Goal: Task Accomplishment & Management: Use online tool/utility

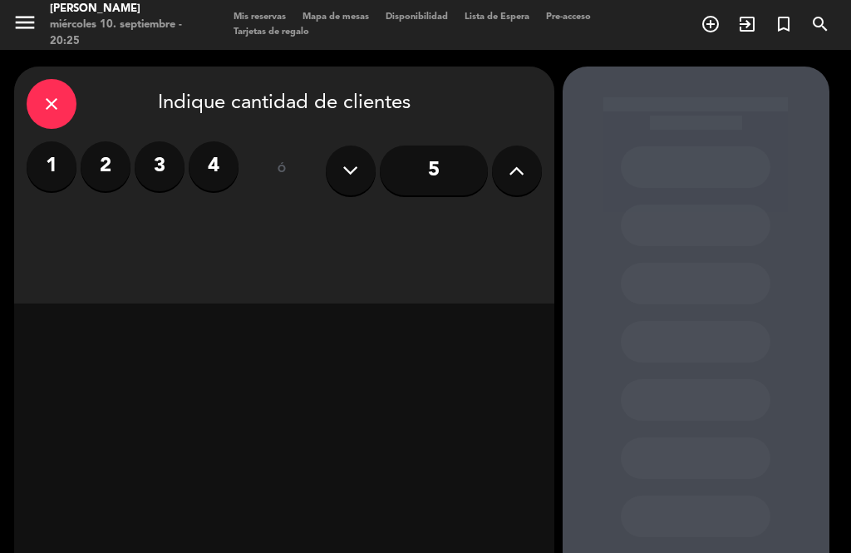
click at [756, 27] on icon "exit_to_app" at bounding box center [747, 24] width 20 height 20
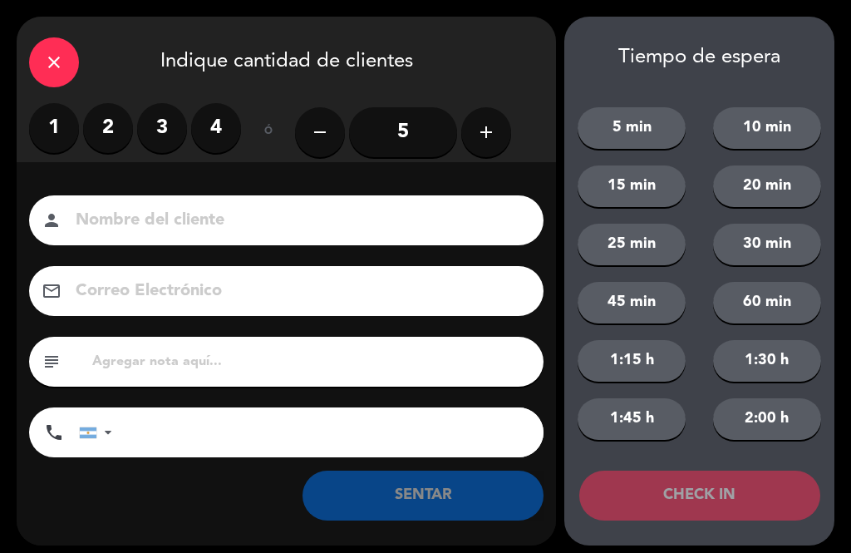
click at [130, 111] on div "1 2 3 4" at bounding box center [135, 128] width 212 height 50
click at [126, 136] on label "2" at bounding box center [108, 128] width 50 height 50
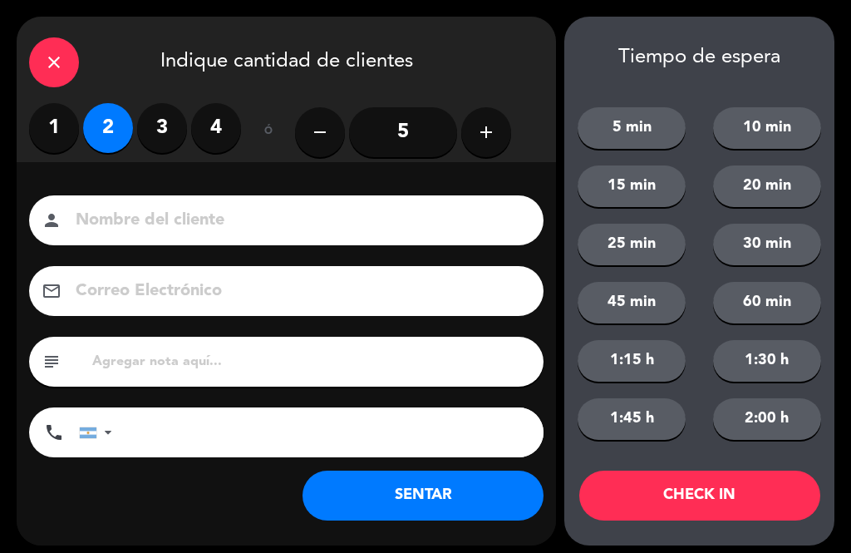
click at [259, 214] on input at bounding box center [298, 220] width 448 height 29
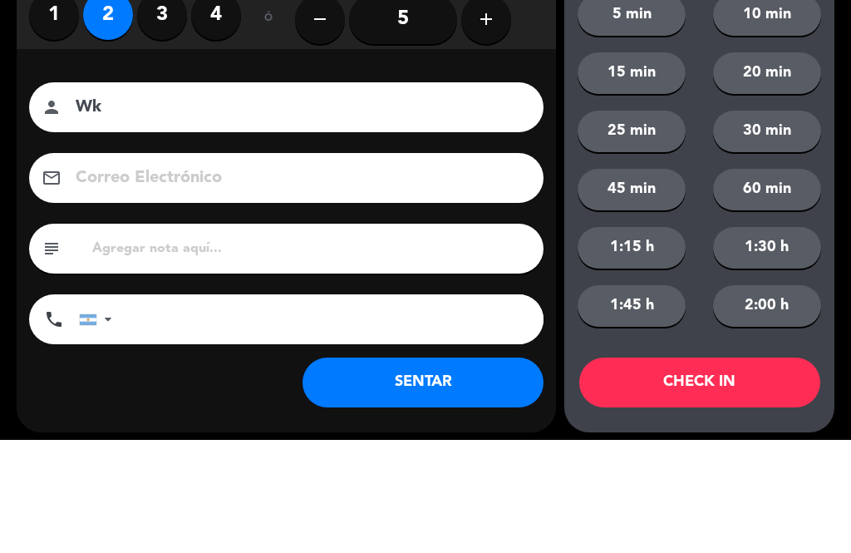
type input "Wk"
click at [553, 195] on div "Nombre del cliente person Wk Correo Electrónico email subject phone [GEOGRAPHIC…" at bounding box center [287, 328] width 540 height 267
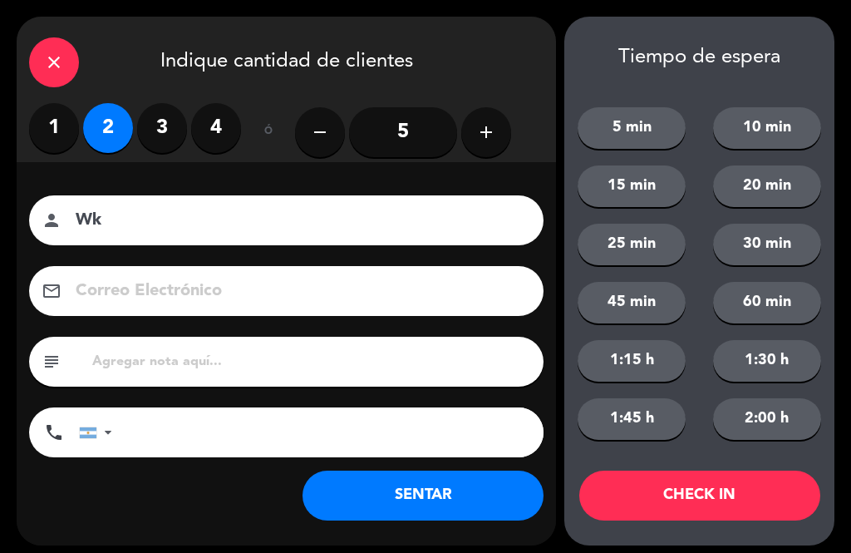
click at [471, 496] on button "SENTAR" at bounding box center [423, 496] width 241 height 50
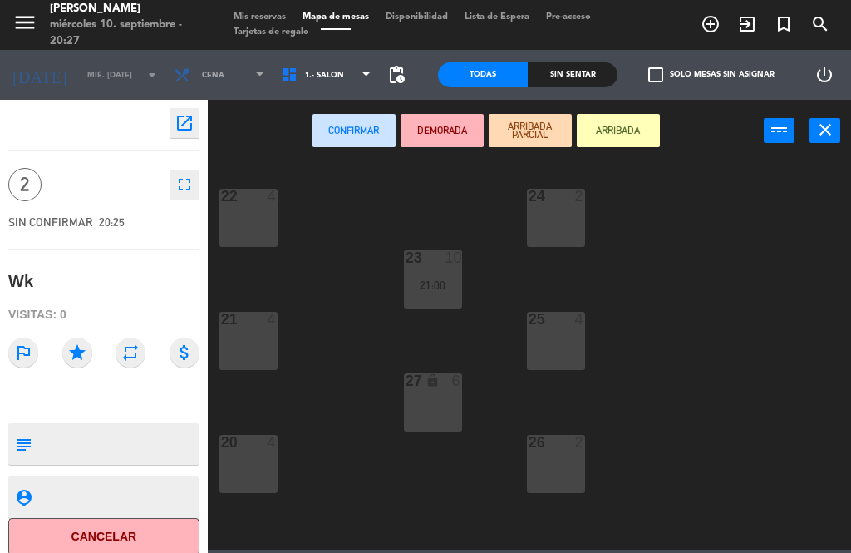
click at [635, 119] on button "ARRIBADA" at bounding box center [618, 130] width 83 height 33
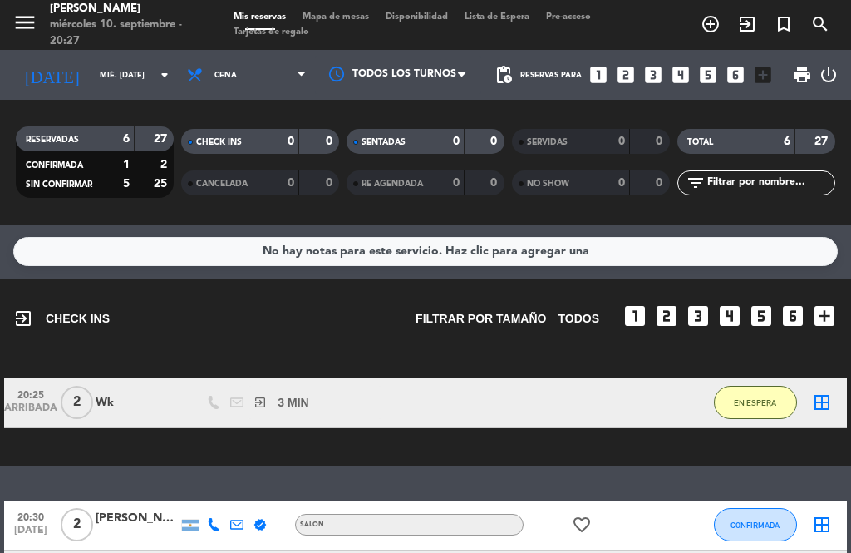
click at [343, 17] on span "Mapa de mesas" at bounding box center [335, 16] width 83 height 9
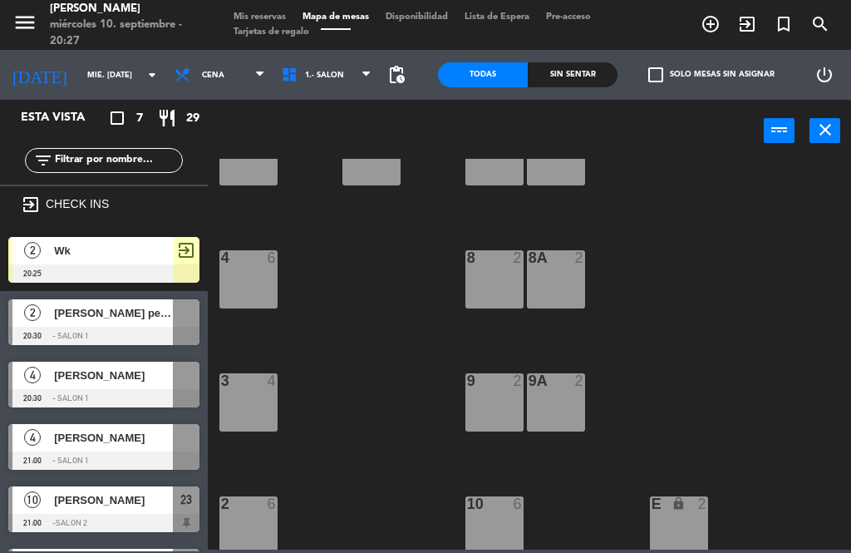
scroll to position [432, 0]
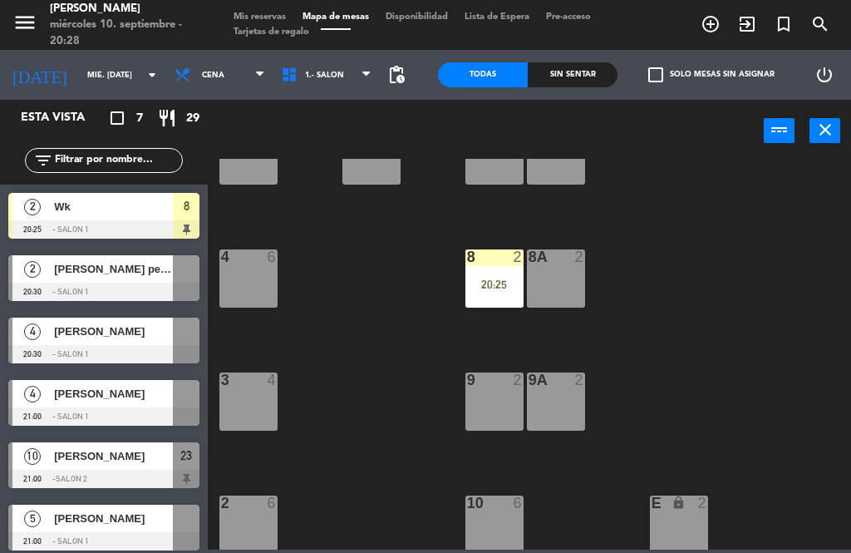
click at [275, 12] on span "Mis reservas" at bounding box center [259, 16] width 69 height 9
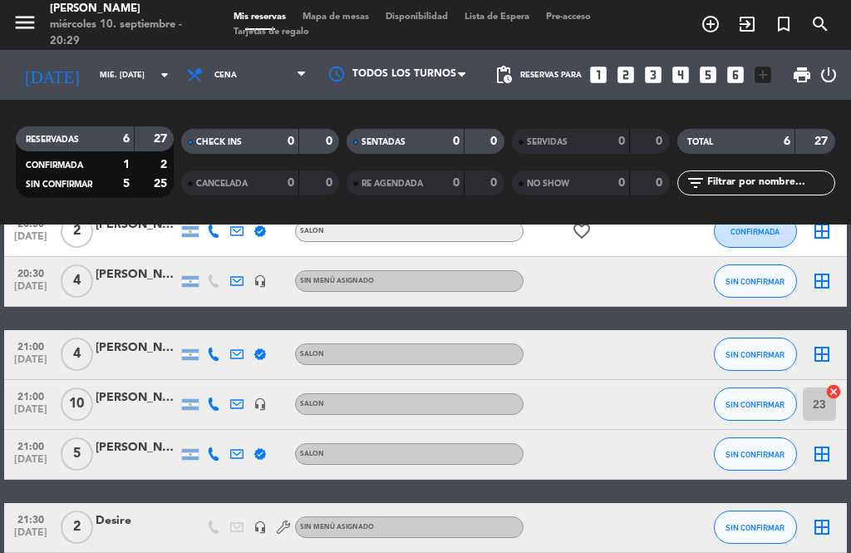
scroll to position [217, 0]
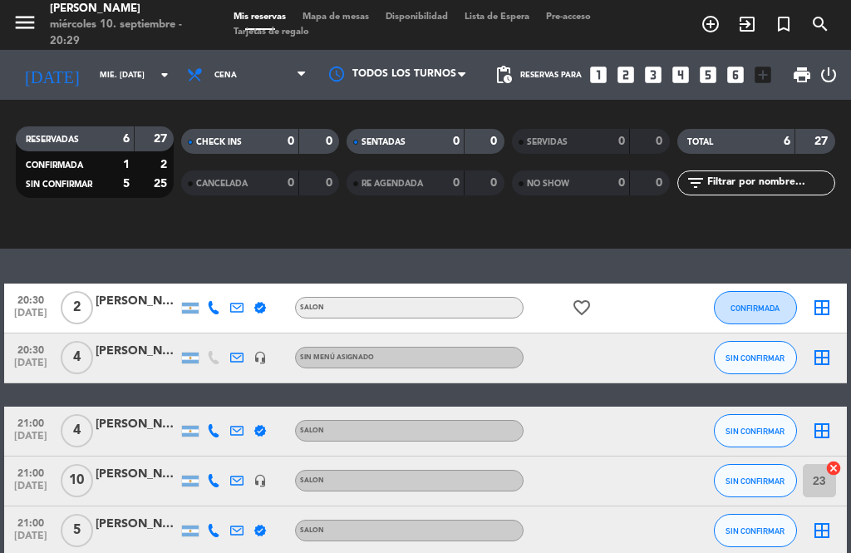
click at [136, 470] on div "[PERSON_NAME]" at bounding box center [137, 474] width 83 height 19
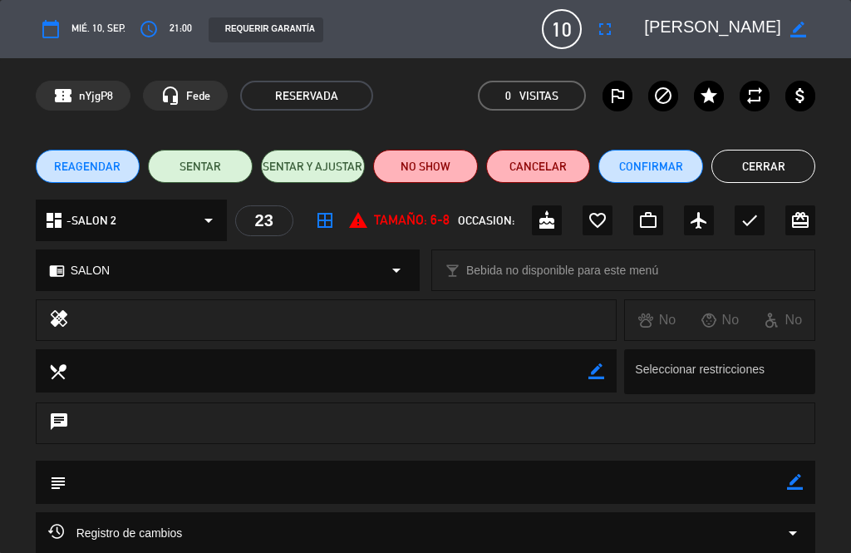
scroll to position [0, 0]
click at [775, 151] on button "Cerrar" at bounding box center [764, 166] width 105 height 33
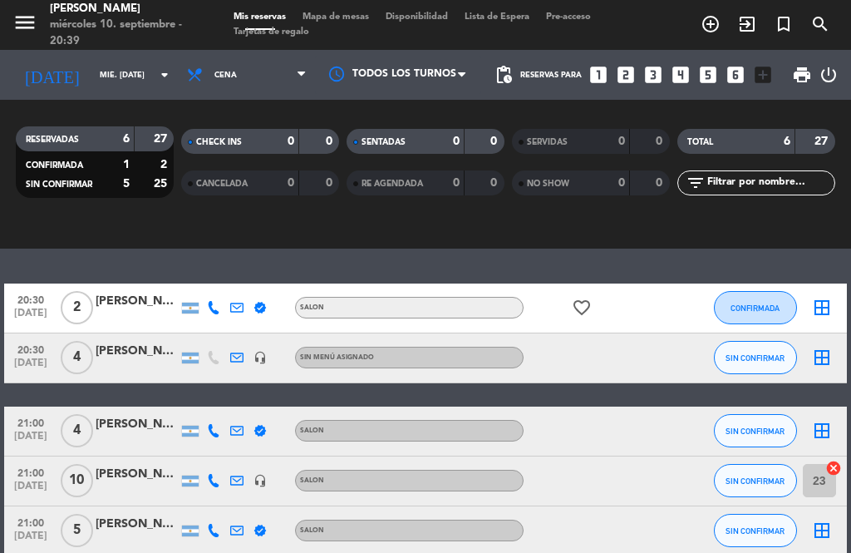
click at [830, 313] on icon "border_all" at bounding box center [822, 308] width 20 height 20
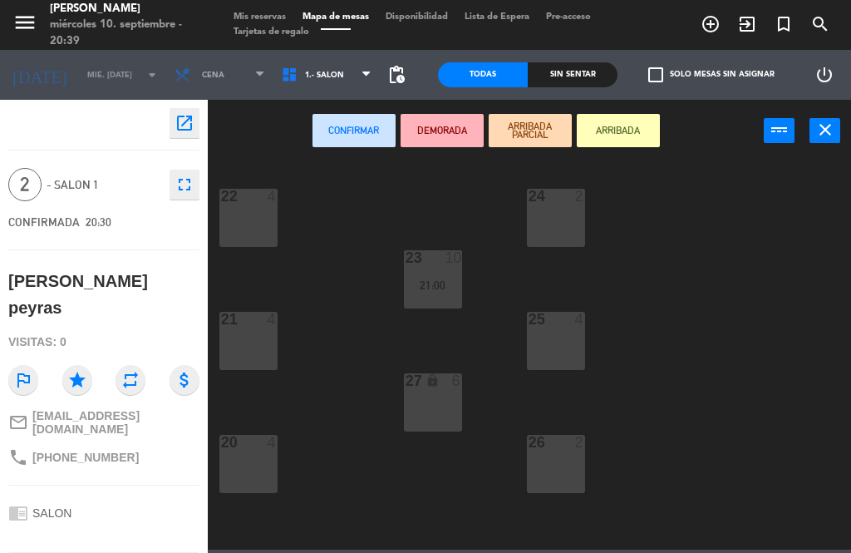
click at [640, 139] on button "ARRIBADA" at bounding box center [618, 130] width 83 height 33
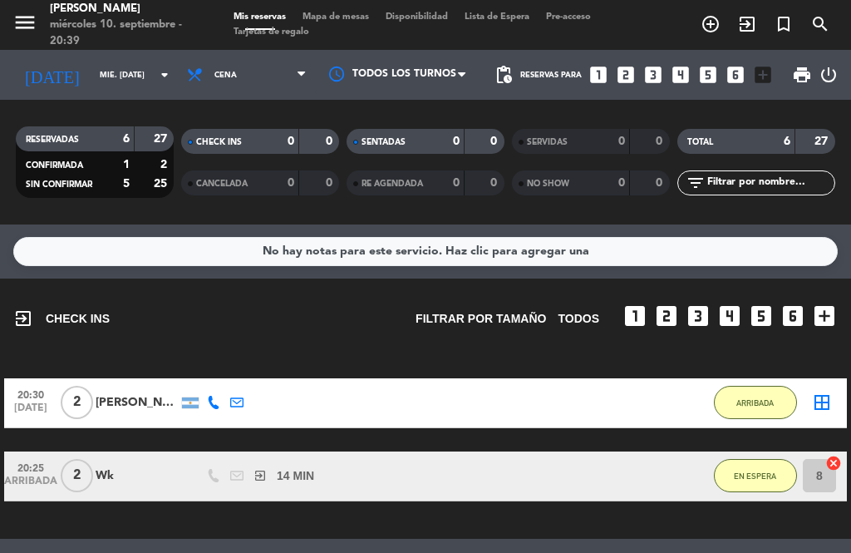
click at [328, 22] on span "Mapa de mesas" at bounding box center [335, 16] width 83 height 9
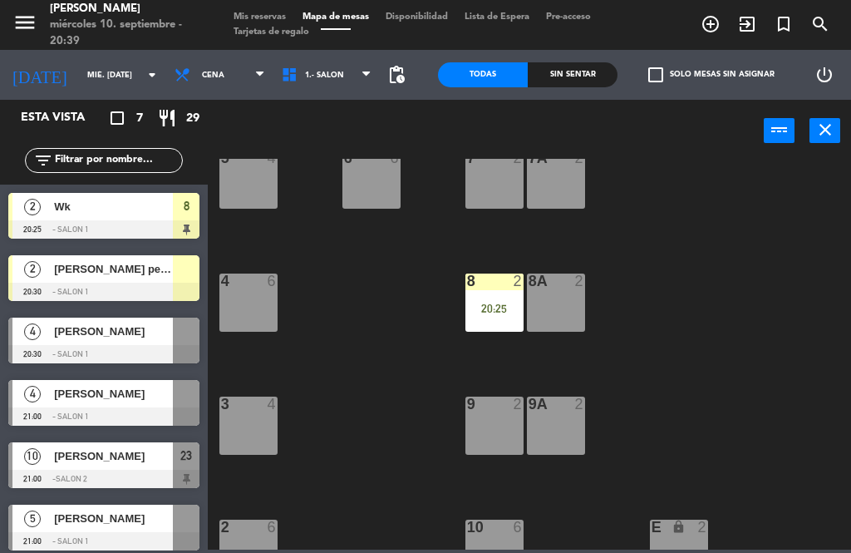
scroll to position [387, 0]
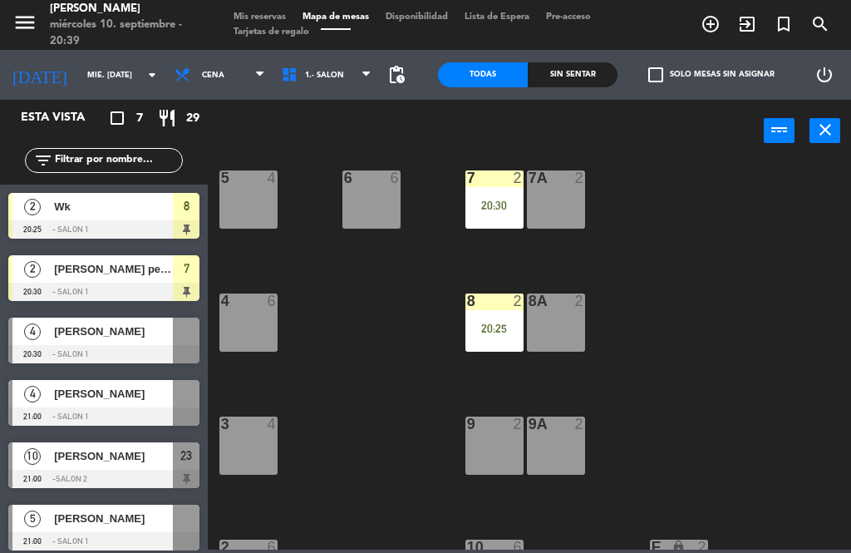
click at [253, 7] on div "menu [PERSON_NAME] miércoles 10. septiembre - 20:39 Mis reservas Mapa de mesas …" at bounding box center [425, 25] width 851 height 50
click at [255, 22] on span "Mis reservas" at bounding box center [259, 16] width 69 height 9
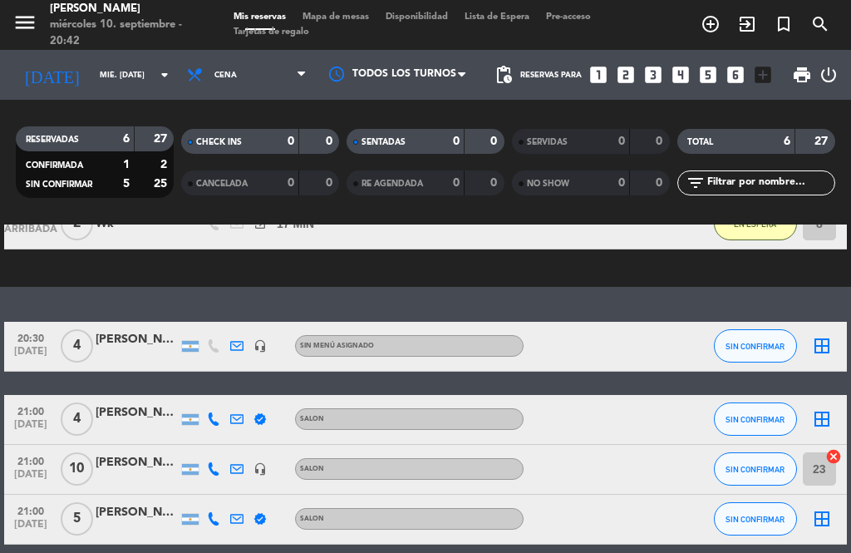
scroll to position [249, 0]
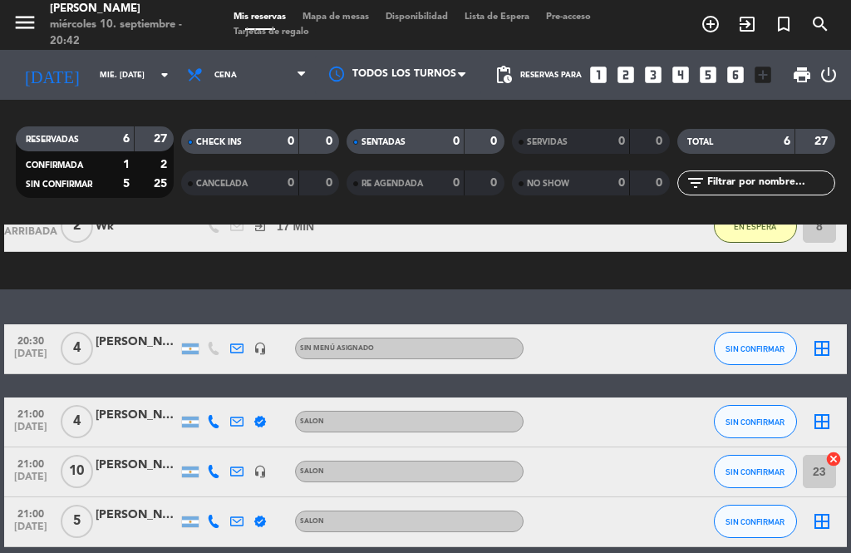
click at [830, 348] on icon "border_all" at bounding box center [822, 348] width 20 height 20
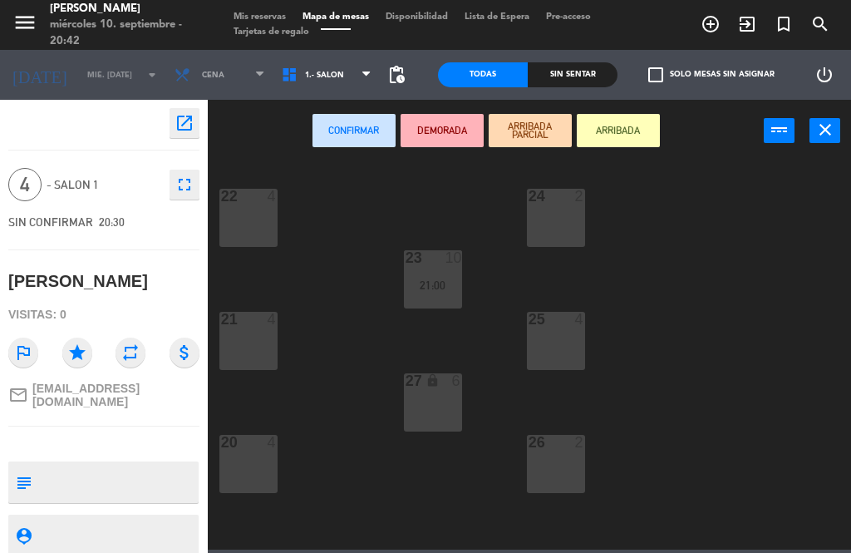
click at [625, 135] on button "ARRIBADA" at bounding box center [618, 130] width 83 height 33
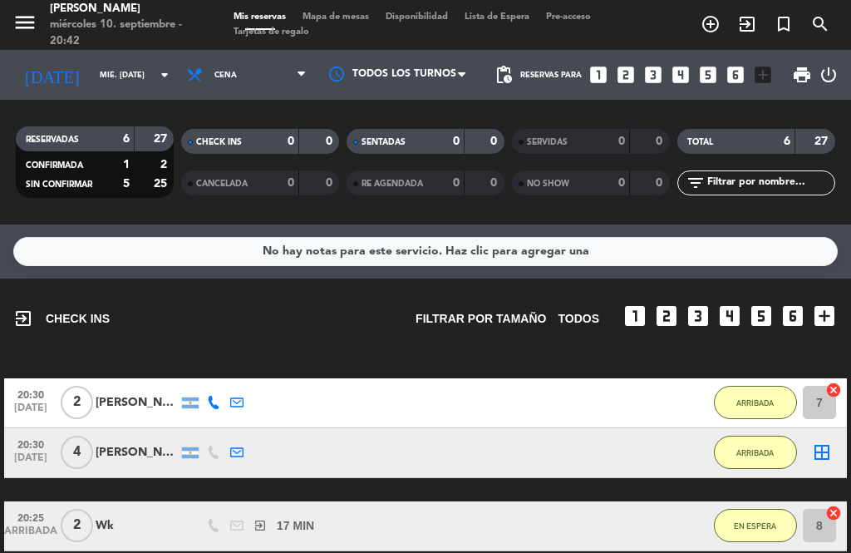
click at [331, 12] on span "Mapa de mesas" at bounding box center [335, 16] width 83 height 9
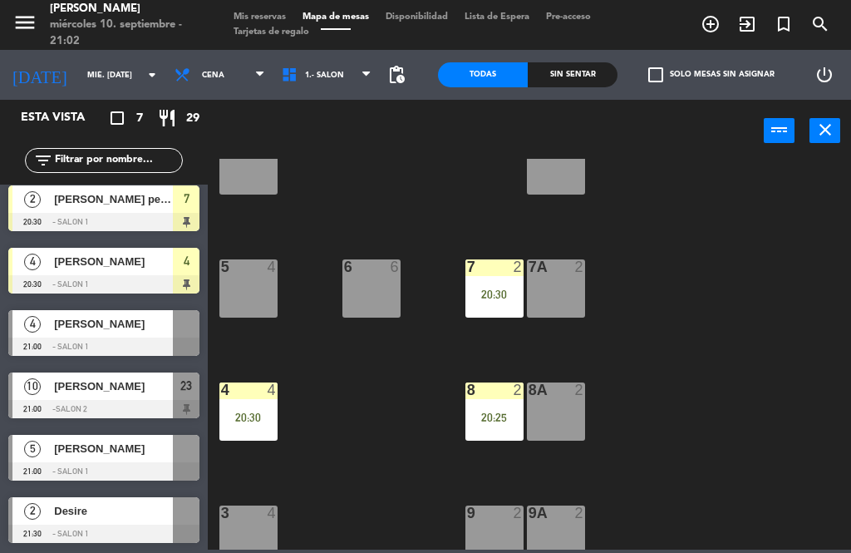
scroll to position [70, 0]
click at [157, 326] on span "[PERSON_NAME]" at bounding box center [113, 323] width 119 height 17
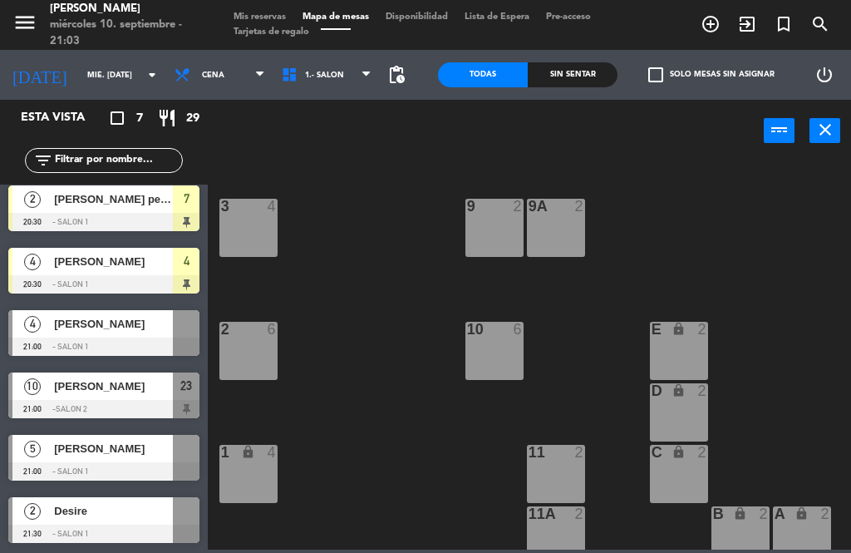
click at [114, 315] on span "[PERSON_NAME]" at bounding box center [113, 323] width 119 height 17
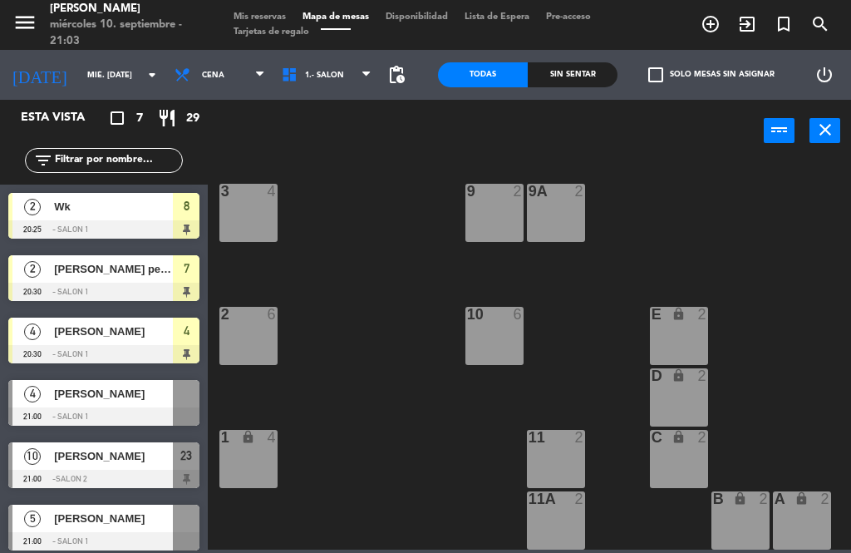
scroll to position [620, 0]
click at [27, 471] on div at bounding box center [103, 479] width 191 height 18
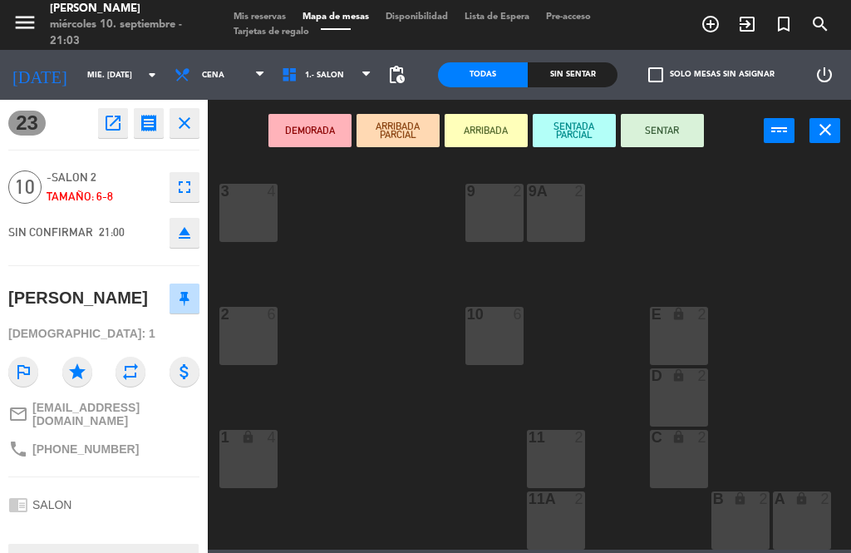
click at [482, 118] on button "ARRIBADA" at bounding box center [486, 130] width 83 height 33
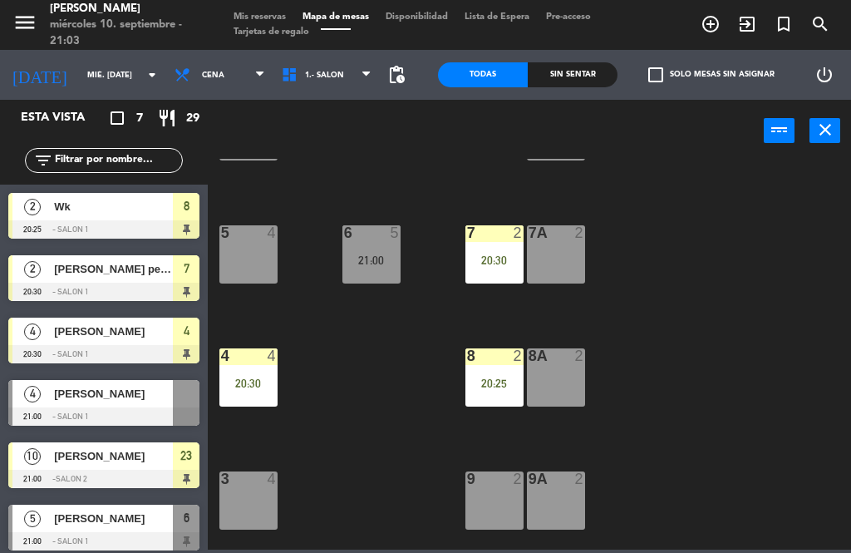
scroll to position [308, 0]
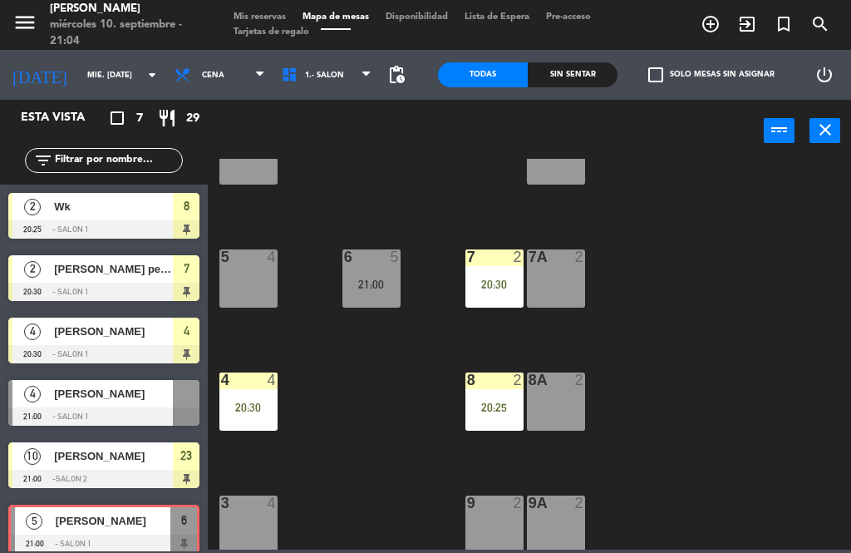
click at [92, 521] on span "[PERSON_NAME]" at bounding box center [113, 520] width 115 height 17
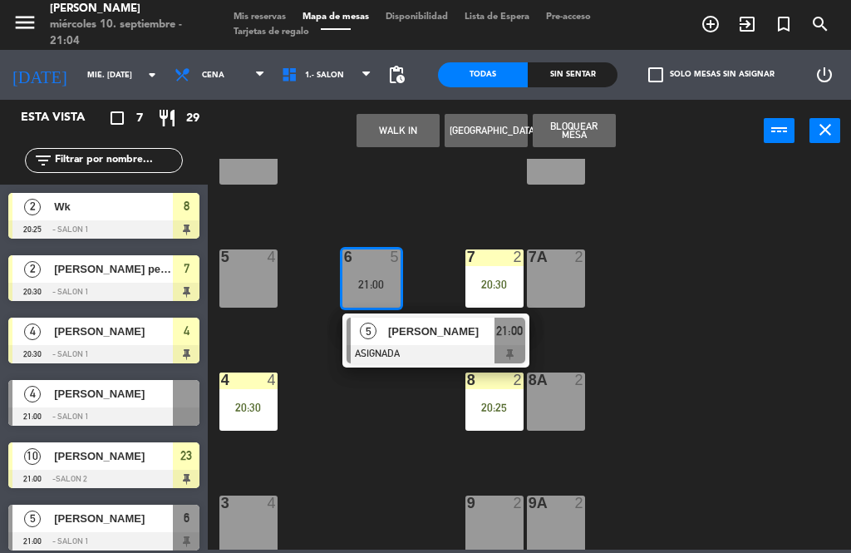
click at [397, 321] on div "[PERSON_NAME]" at bounding box center [441, 331] width 108 height 27
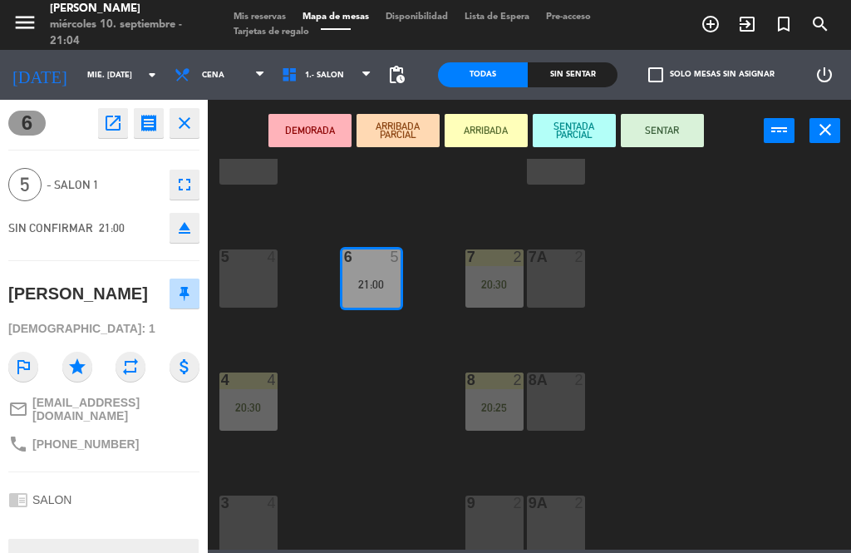
click at [663, 124] on button "SENTAR" at bounding box center [662, 130] width 83 height 33
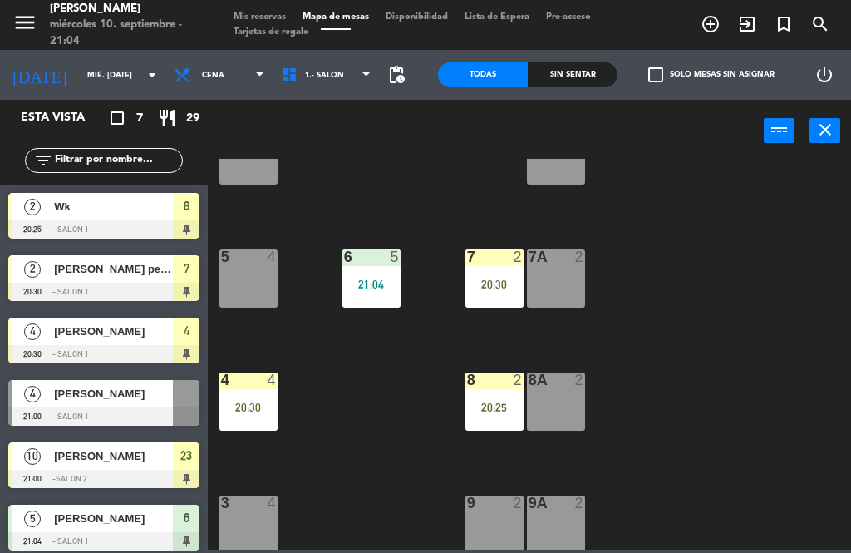
scroll to position [35, 0]
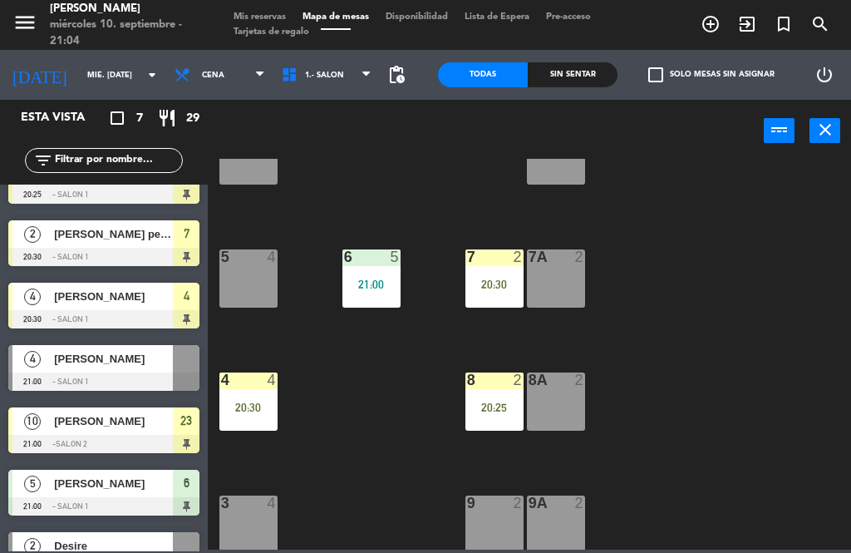
click at [116, 365] on span "[PERSON_NAME]" at bounding box center [113, 358] width 119 height 17
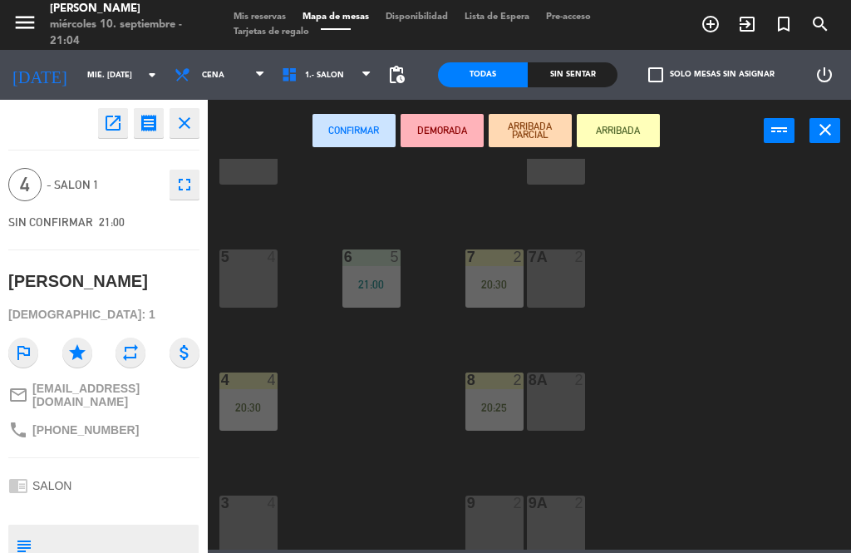
click at [626, 126] on button "ARRIBADA" at bounding box center [618, 130] width 83 height 33
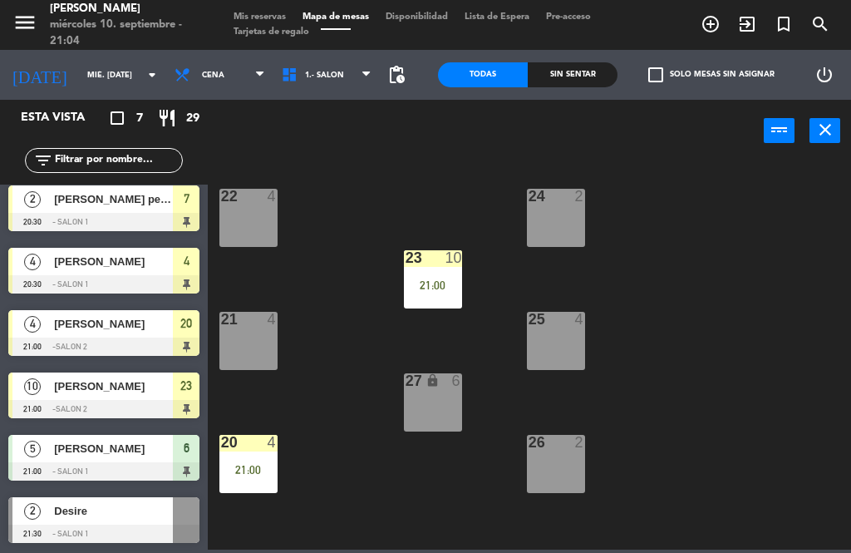
scroll to position [70, 0]
click at [108, 446] on span "[PERSON_NAME]" at bounding box center [113, 448] width 119 height 17
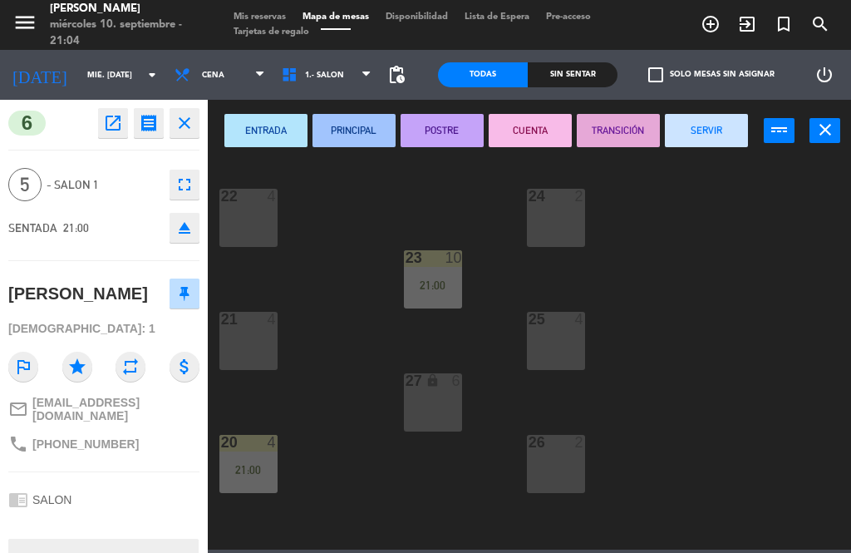
click at [177, 126] on icon "close" at bounding box center [185, 123] width 20 height 20
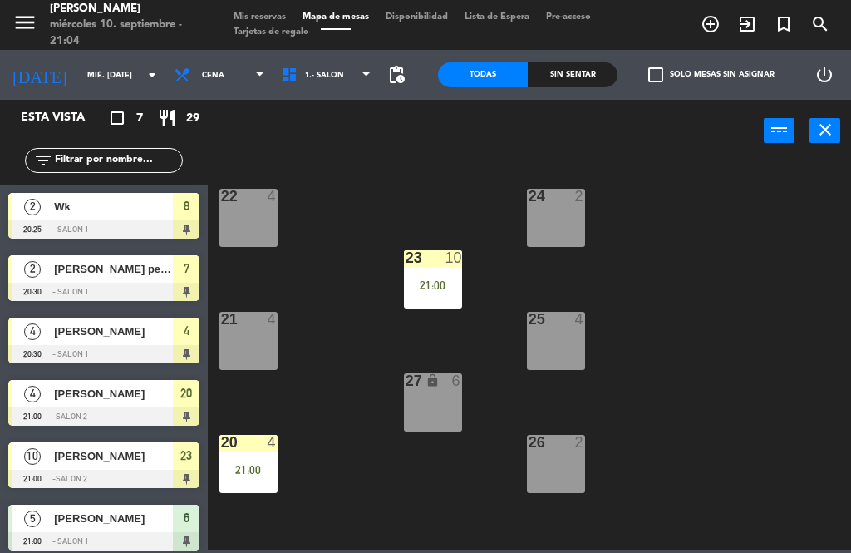
scroll to position [35, 0]
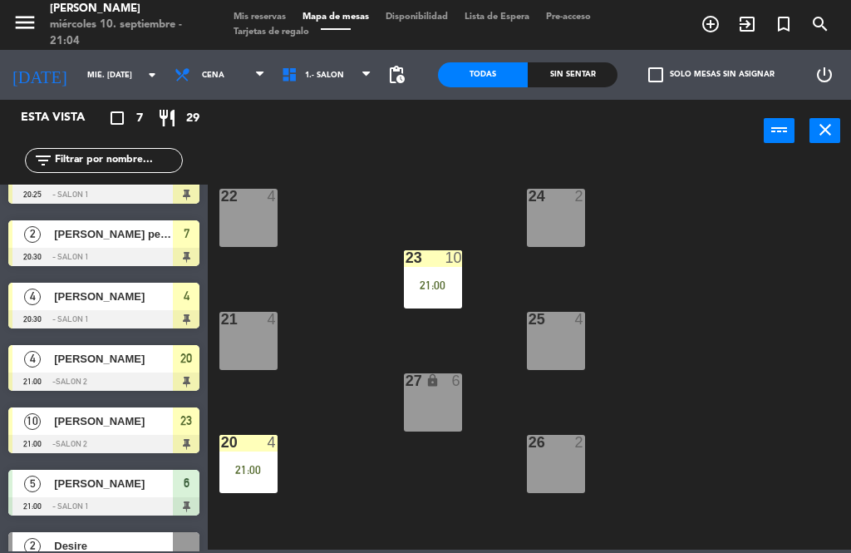
click at [100, 479] on span "[PERSON_NAME]" at bounding box center [113, 483] width 119 height 17
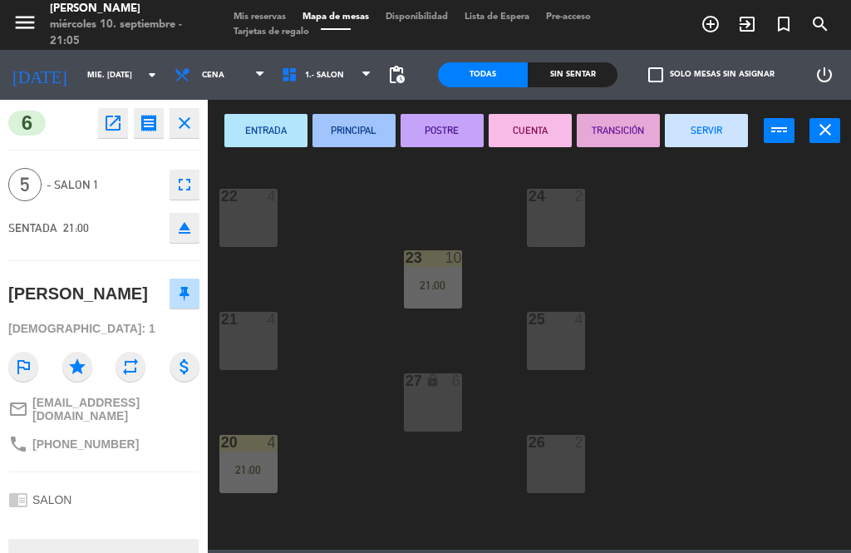
click at [787, 141] on button "power_input" at bounding box center [779, 130] width 31 height 25
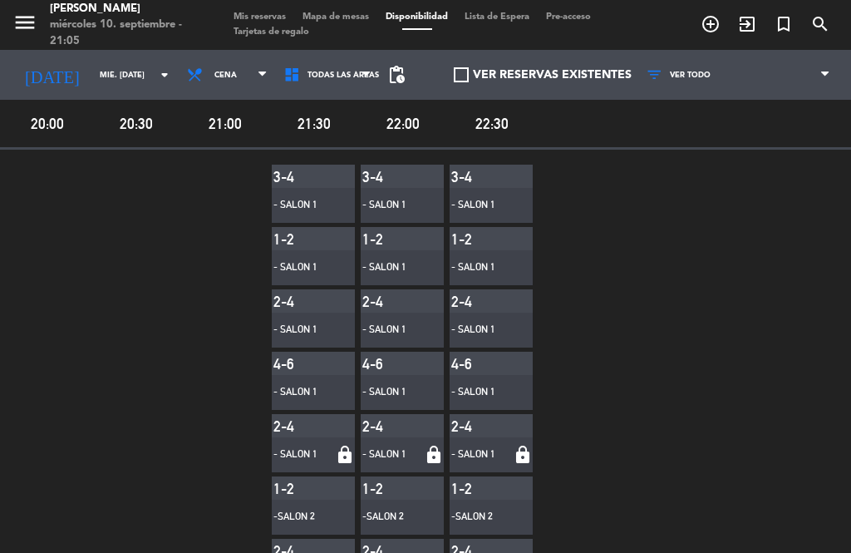
click at [255, 4] on div "menu [PERSON_NAME] miércoles 10. septiembre - 21:05 Mis reservas Mapa de mesas …" at bounding box center [425, 25] width 851 height 50
click at [251, 12] on span "Mis reservas" at bounding box center [259, 16] width 69 height 9
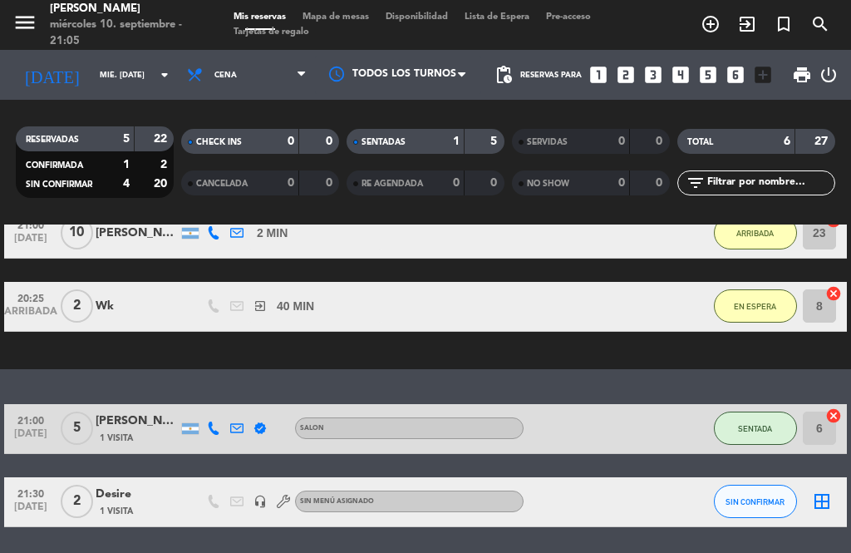
scroll to position [342, 0]
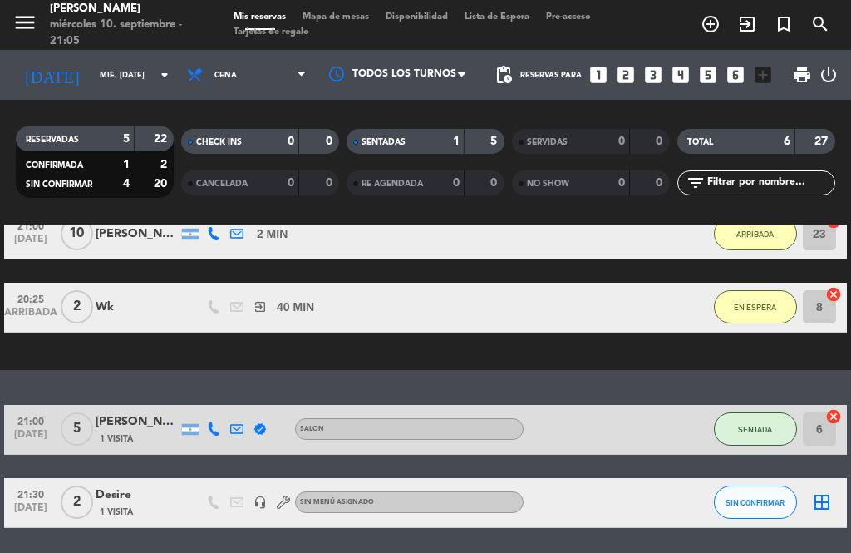
click at [757, 427] on span "SENTADA" at bounding box center [755, 429] width 34 height 9
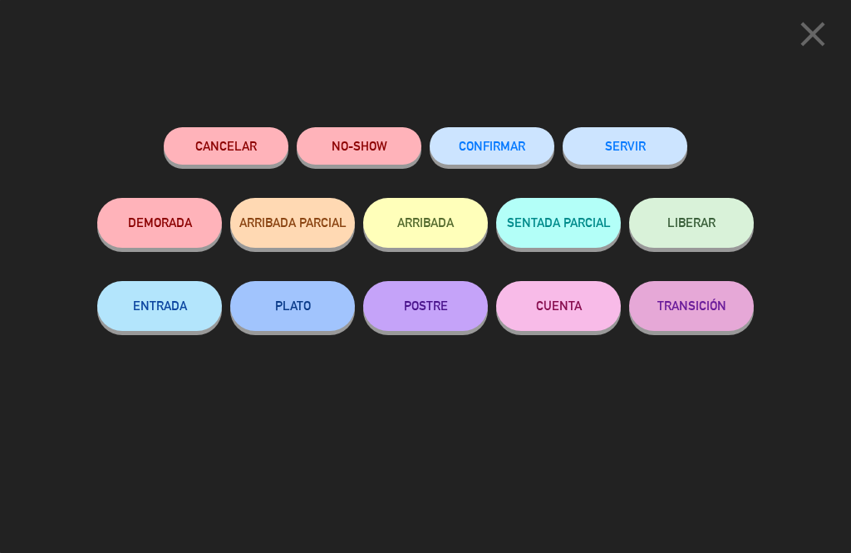
click at [434, 234] on button "ARRIBADA" at bounding box center [425, 223] width 125 height 50
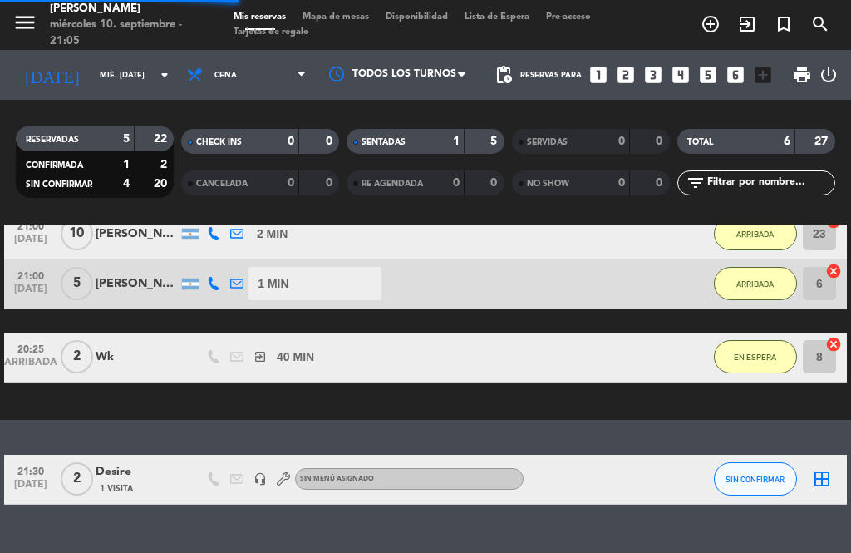
scroll to position [323, 0]
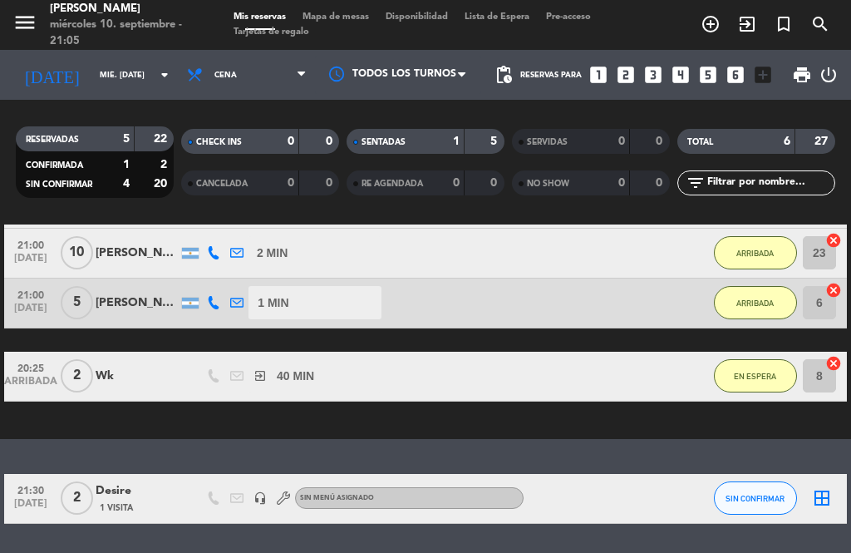
click at [747, 385] on button "EN ESPERA" at bounding box center [755, 375] width 83 height 33
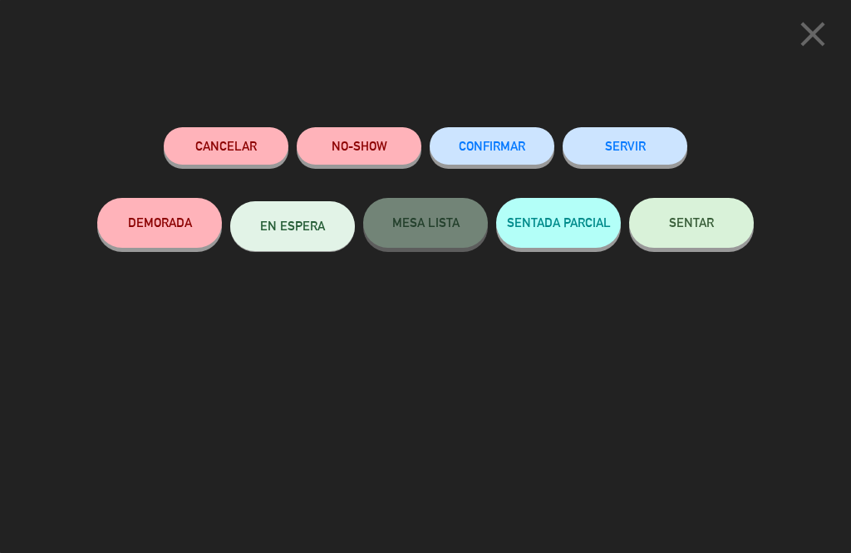
click at [684, 220] on span "SENTAR" at bounding box center [691, 222] width 45 height 14
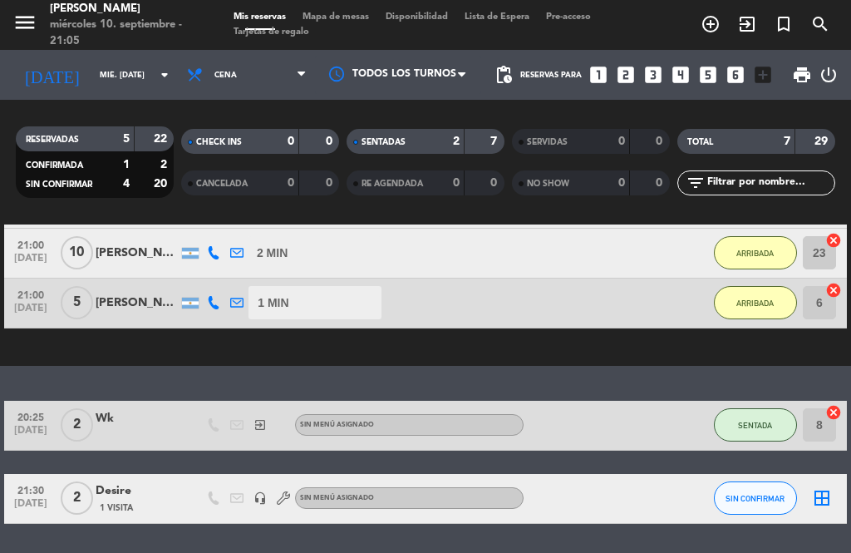
scroll to position [53, 0]
click at [824, 488] on icon "border_all" at bounding box center [822, 498] width 20 height 20
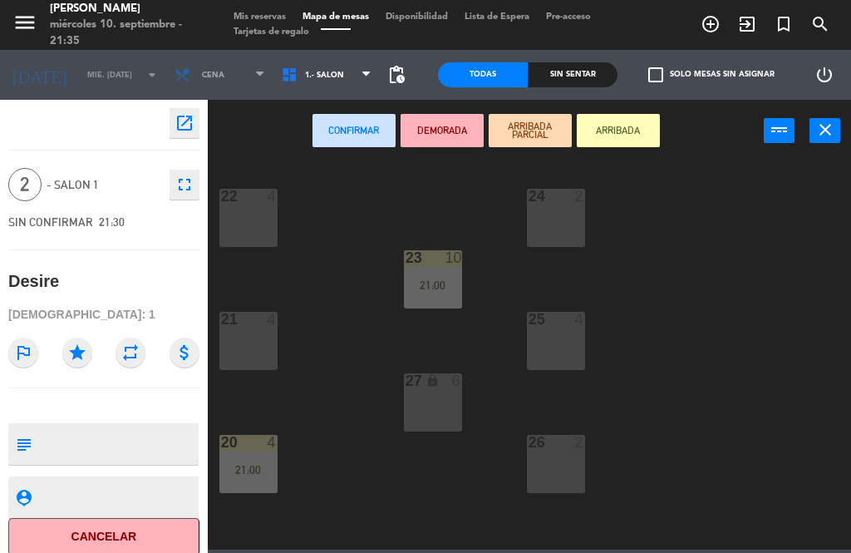
click at [604, 145] on button "ARRIBADA" at bounding box center [618, 130] width 83 height 33
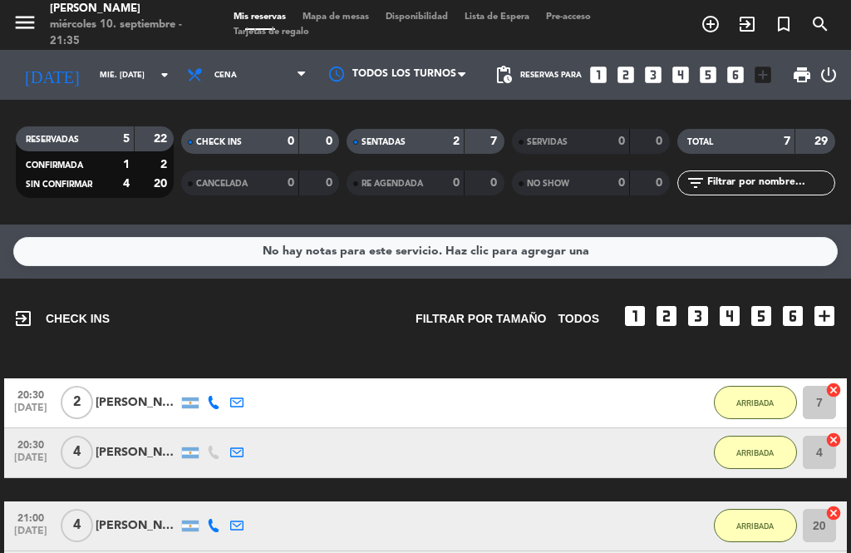
click at [698, 326] on icon "looks_3" at bounding box center [698, 316] width 27 height 27
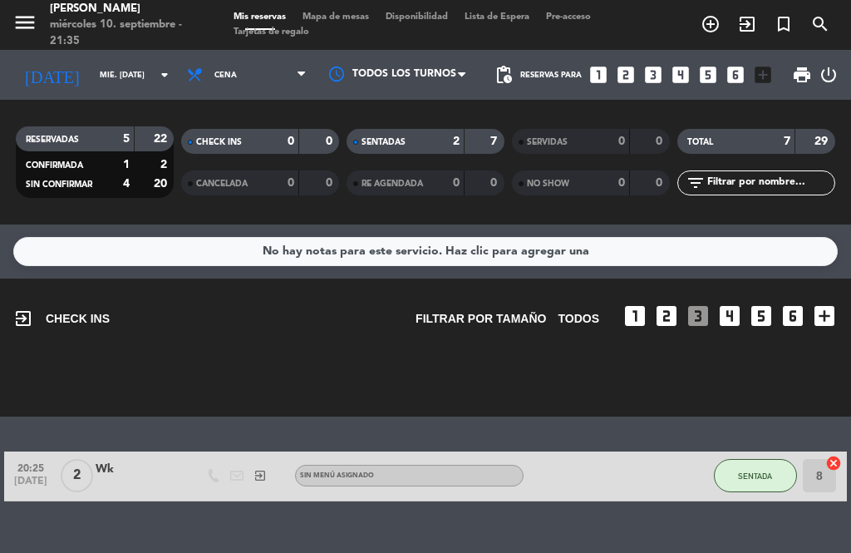
click at [747, 35] on span "exit_to_app" at bounding box center [747, 24] width 37 height 28
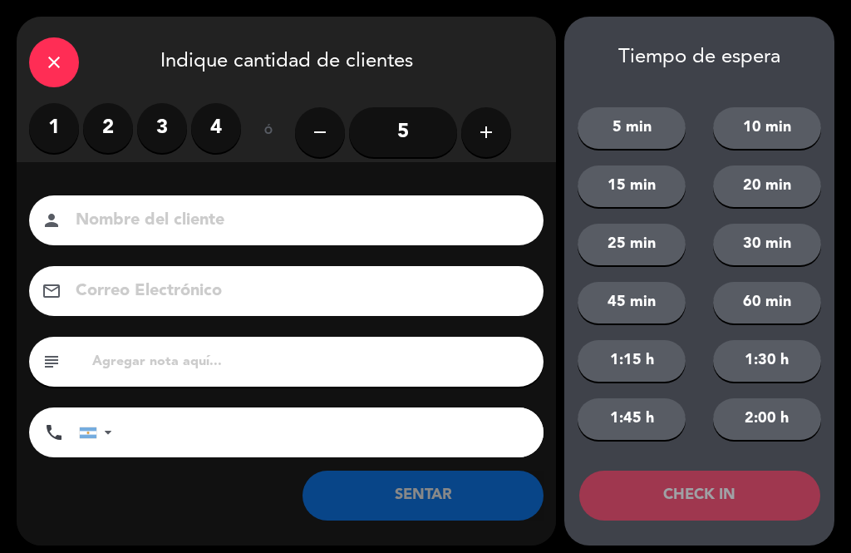
click at [109, 131] on label "2" at bounding box center [108, 128] width 50 height 50
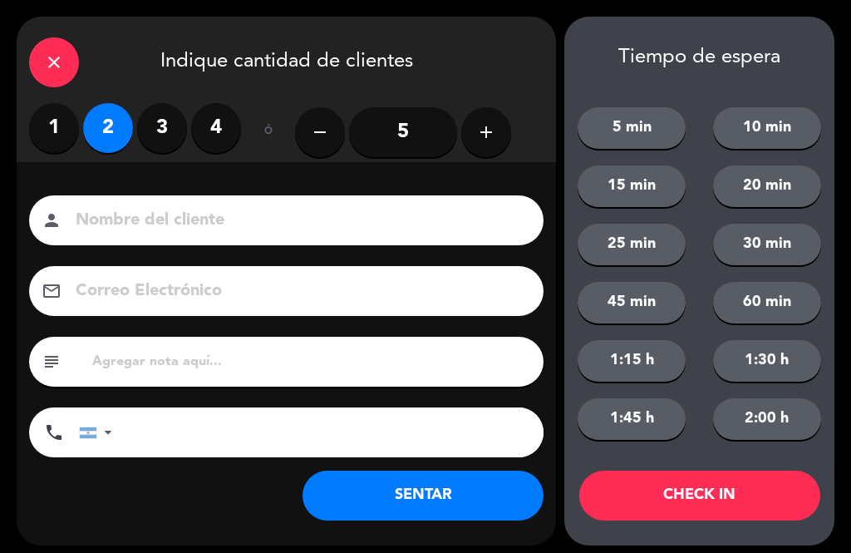
click at [212, 208] on input at bounding box center [298, 220] width 448 height 29
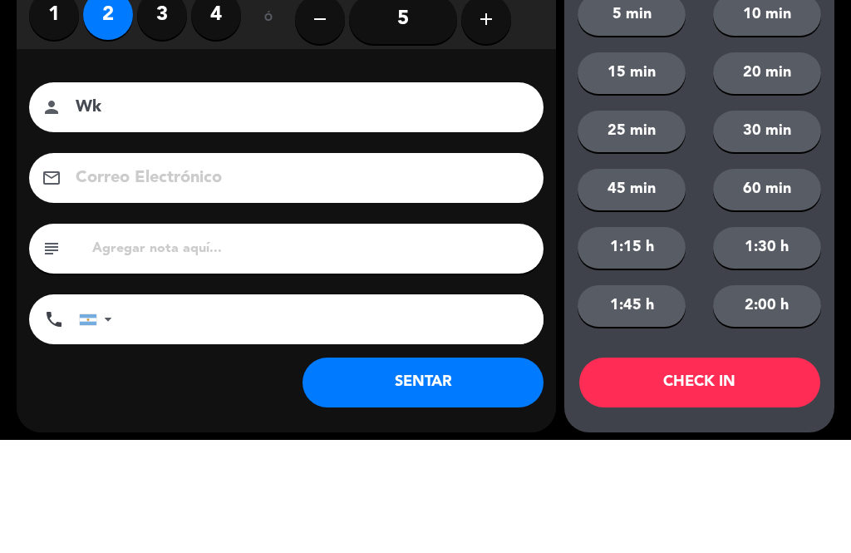
type input "Wk"
click at [496, 162] on div "Nombre del cliente person Wk Correo Electrónico email subject phone [GEOGRAPHIC…" at bounding box center [287, 353] width 540 height 383
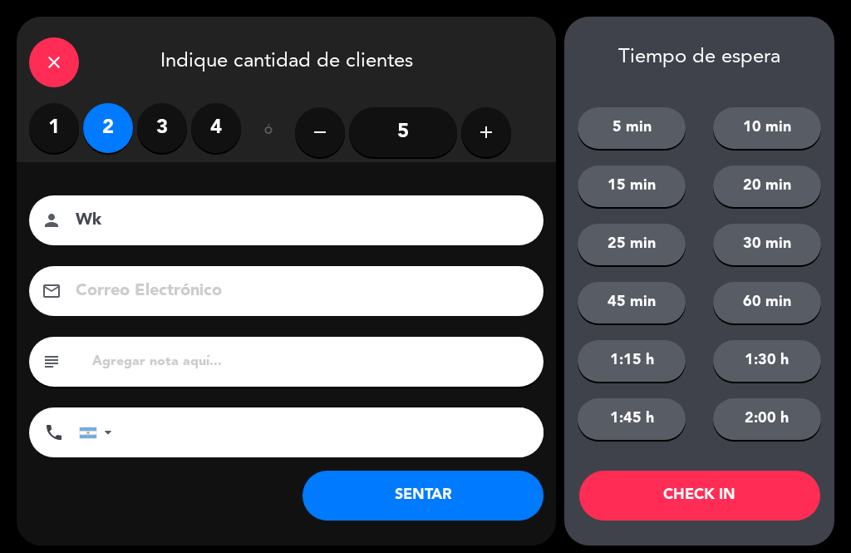
click at [452, 511] on button "SENTAR" at bounding box center [423, 496] width 241 height 50
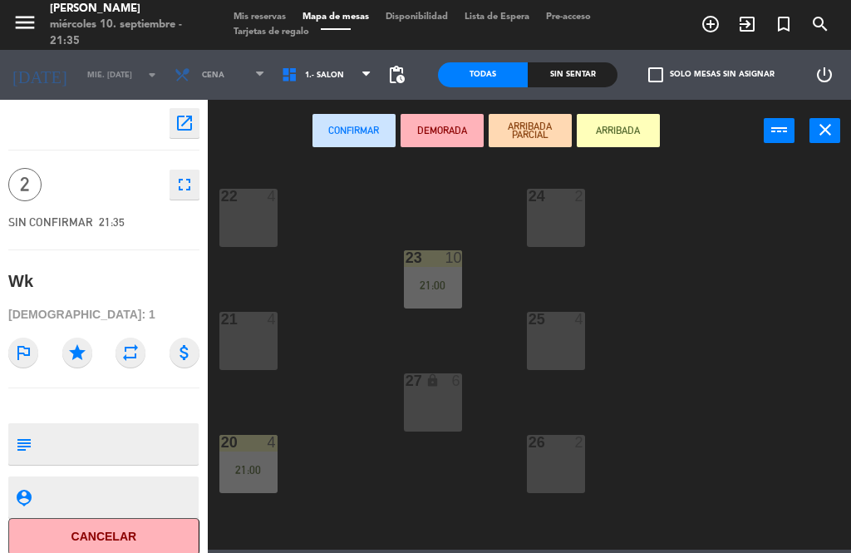
click at [624, 142] on button "ARRIBADA" at bounding box center [618, 130] width 83 height 33
